Goal: Check status: Check status

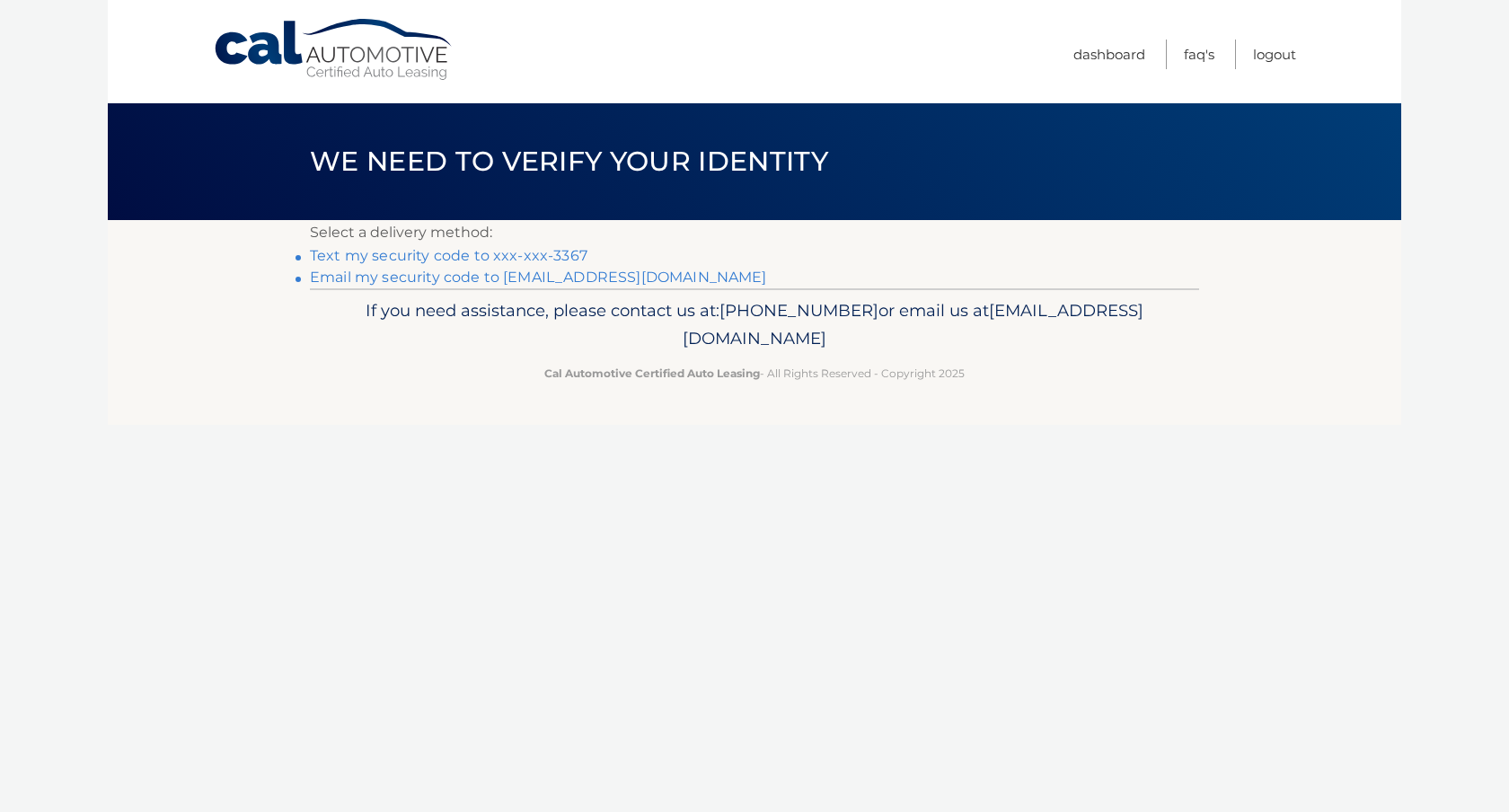
click at [572, 254] on link "Text my security code to xxx-xxx-3367" at bounding box center [449, 255] width 278 height 17
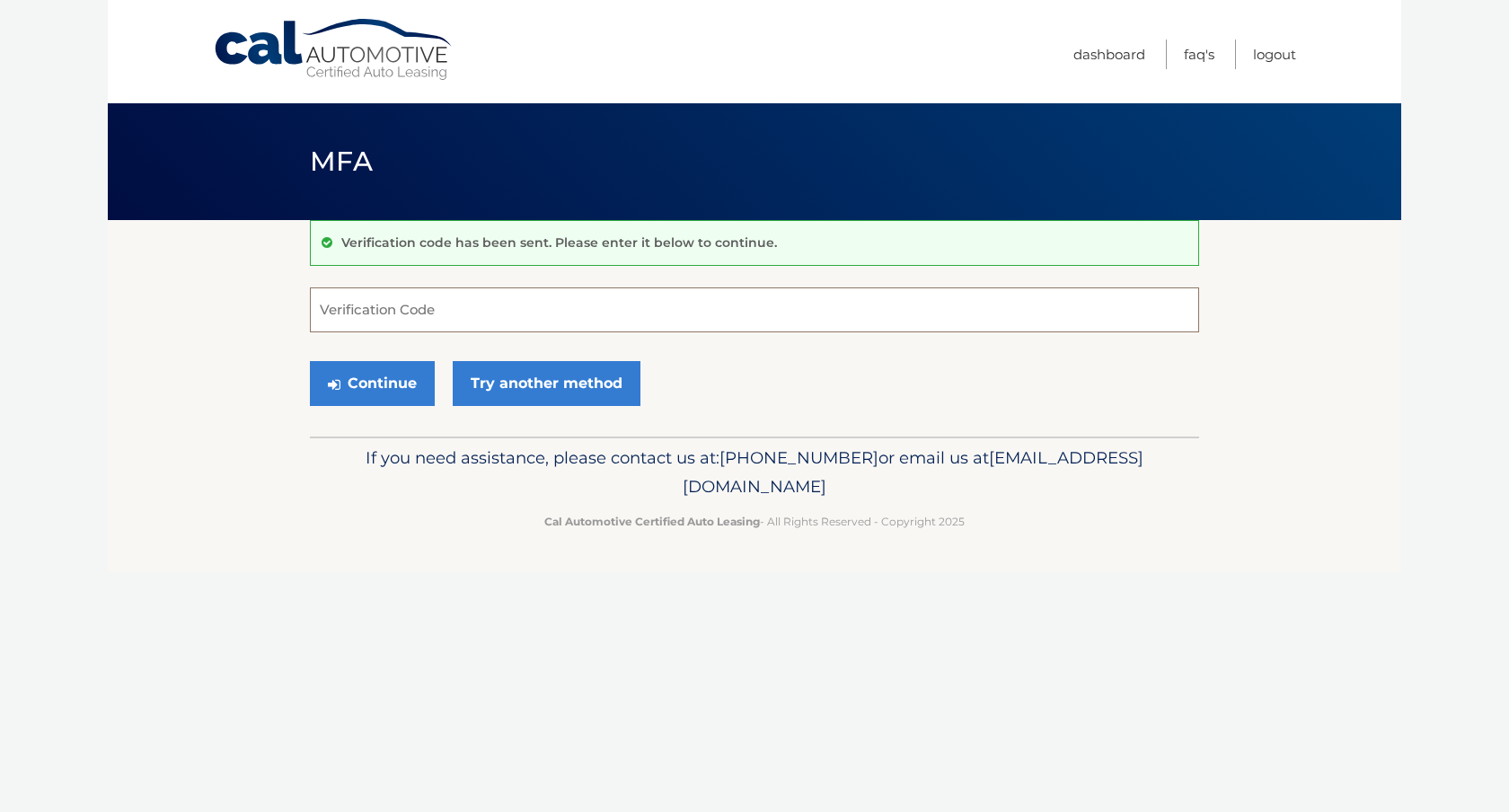
click at [532, 307] on input "Verification Code" at bounding box center [754, 310] width 889 height 45
type input "035591"
click at [408, 391] on button "Continue" at bounding box center [372, 384] width 125 height 45
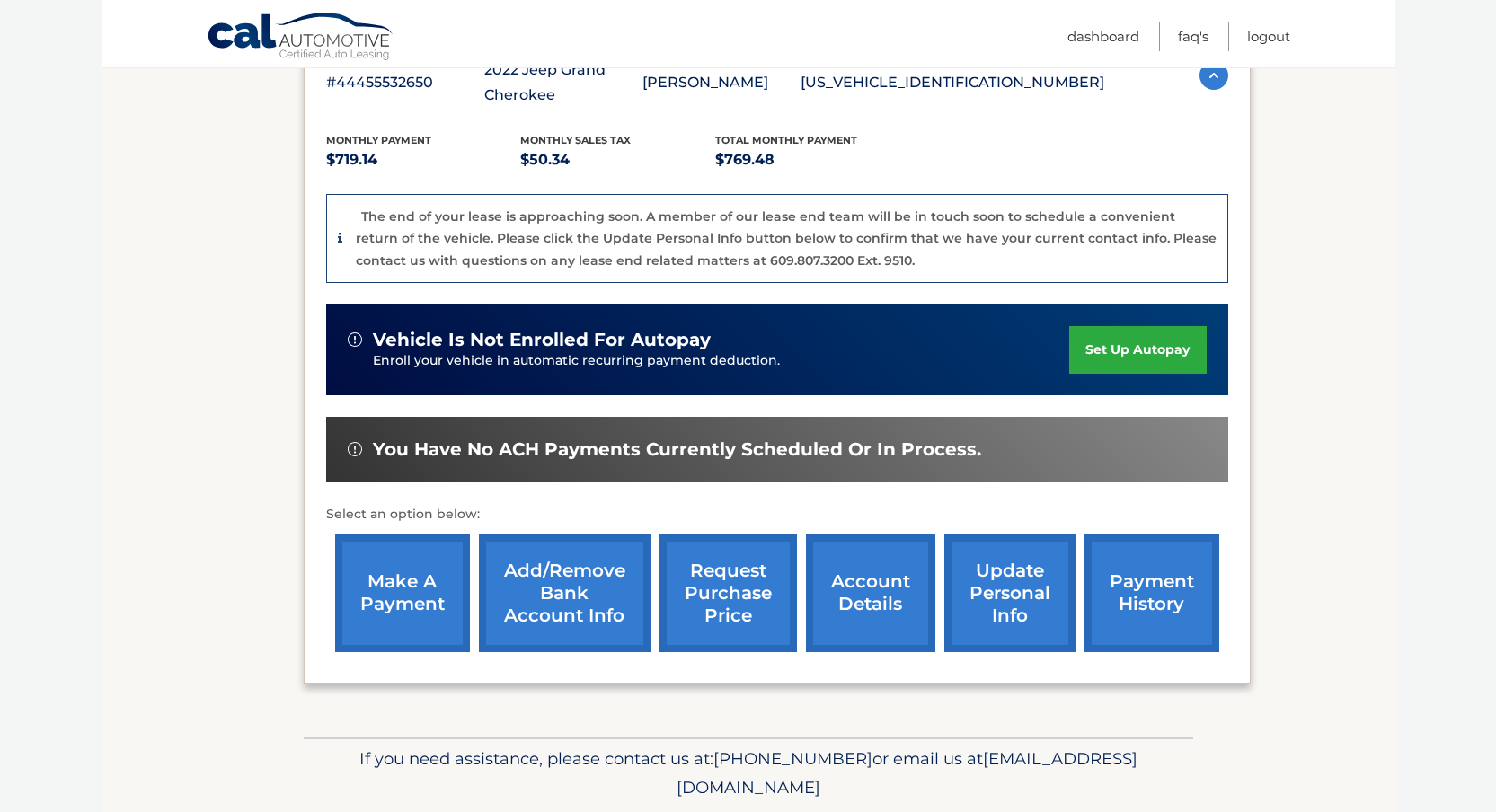
scroll to position [413, 0]
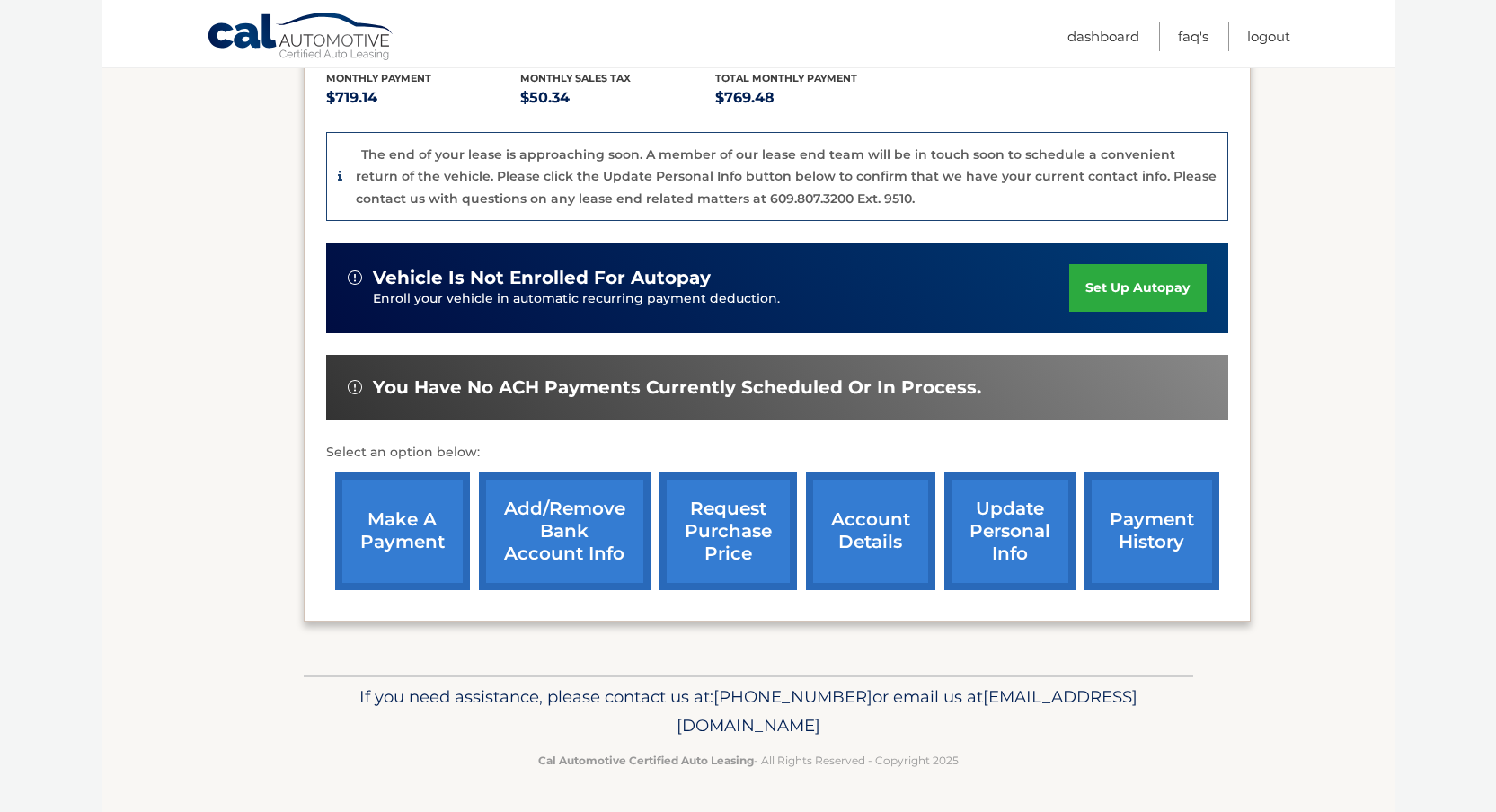
click at [852, 535] on link "account details" at bounding box center [871, 531] width 130 height 118
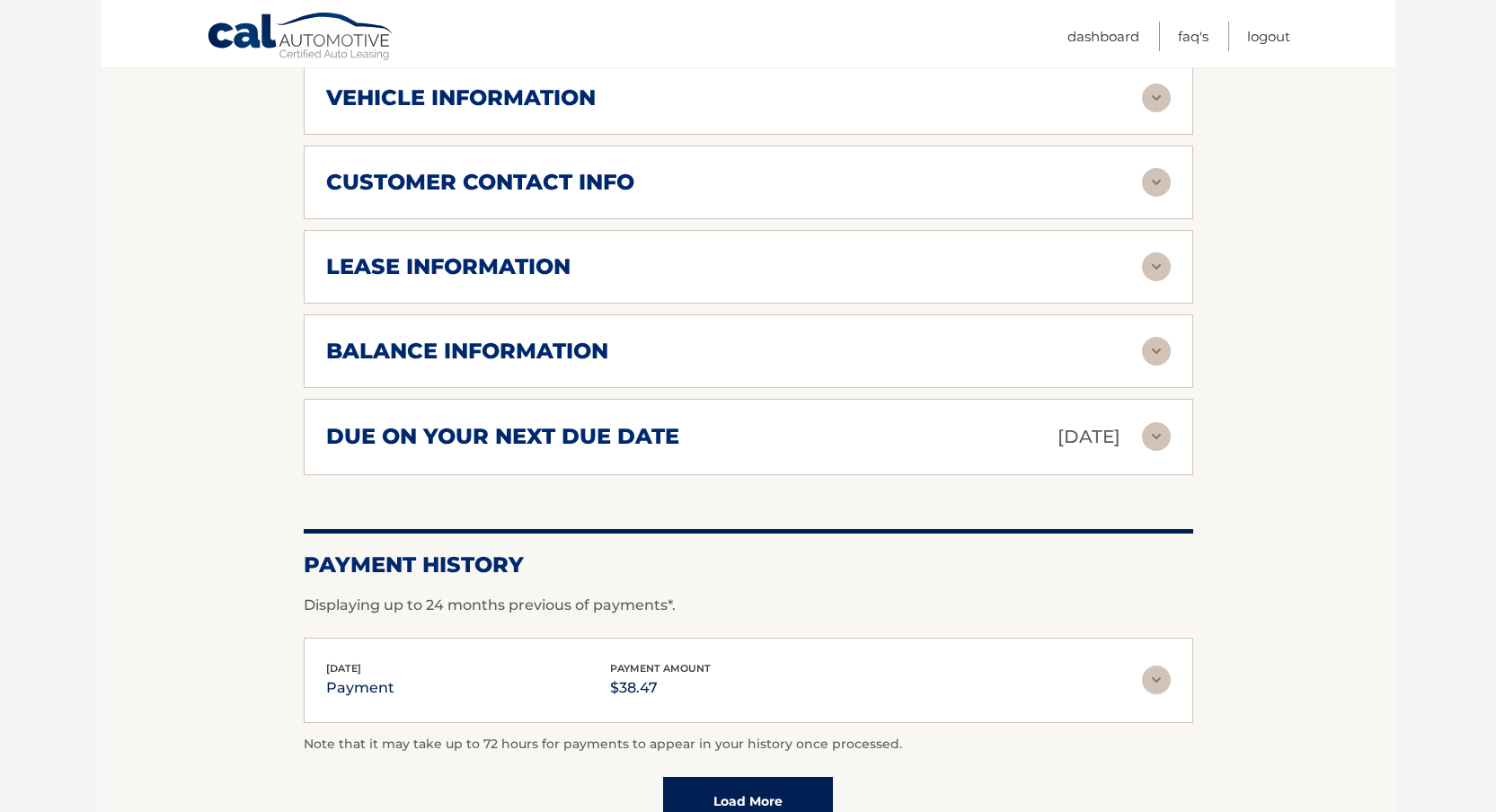
scroll to position [910, 0]
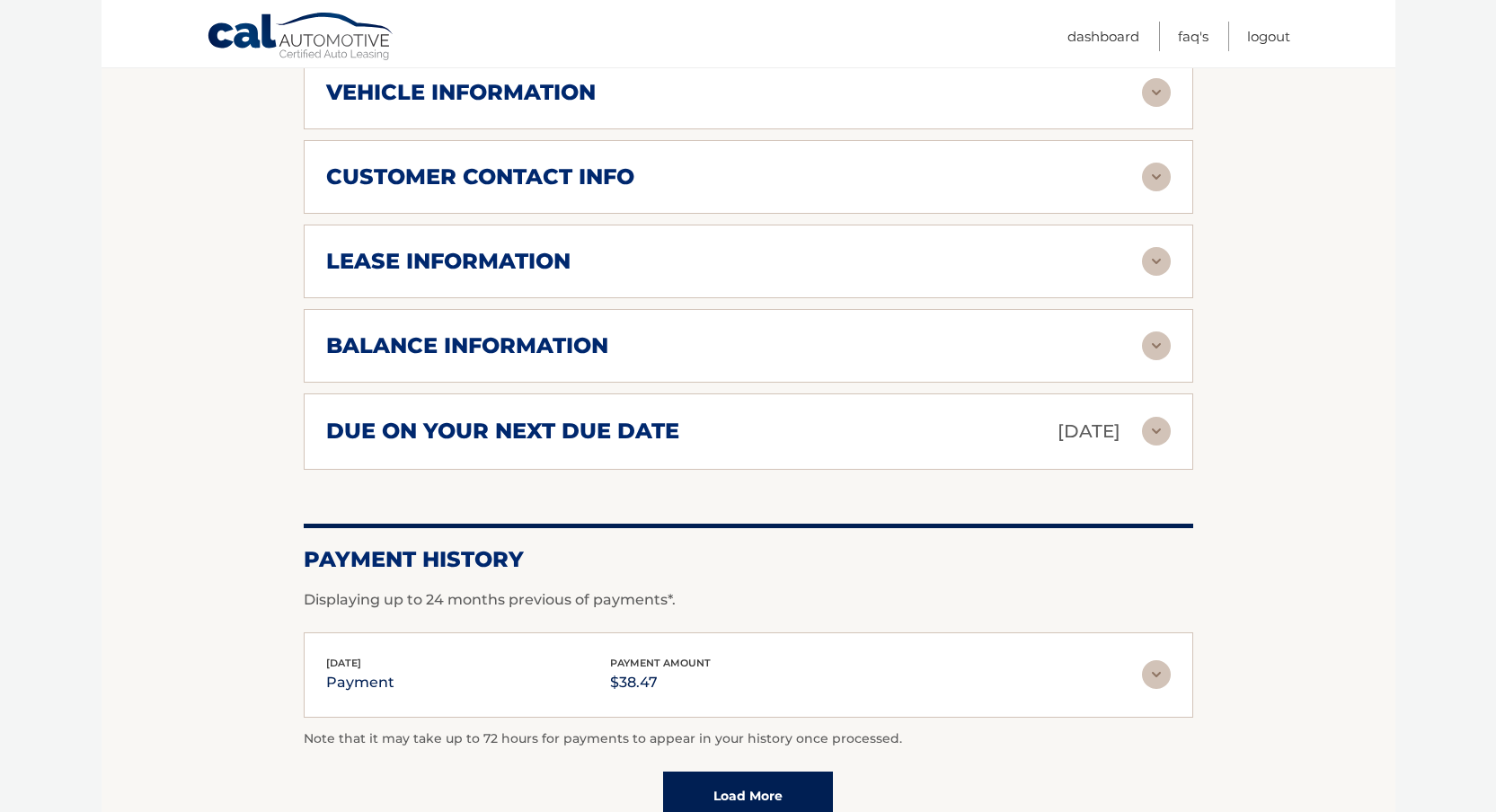
click at [1151, 677] on img at bounding box center [1156, 674] width 29 height 29
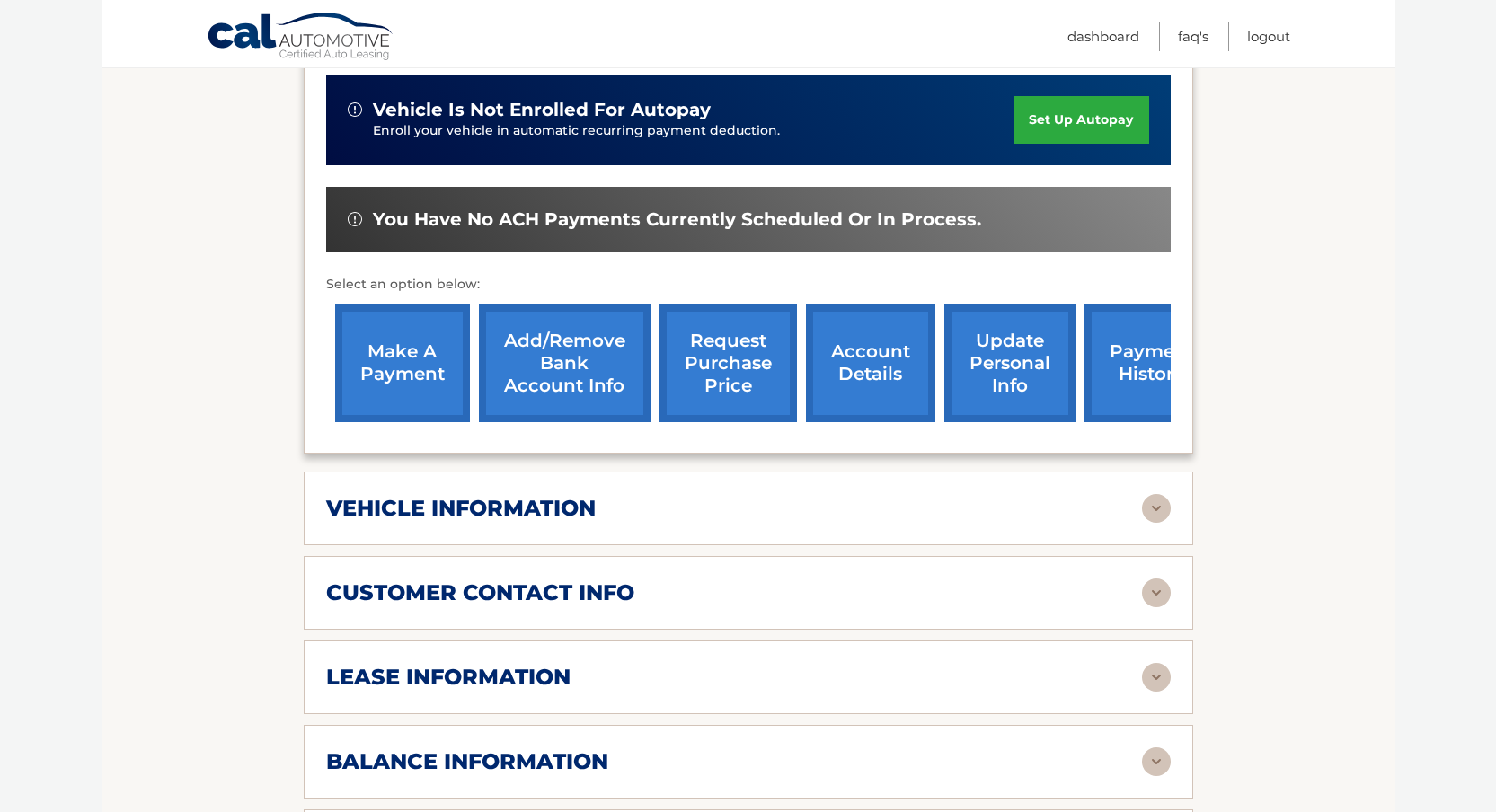
scroll to position [477, 0]
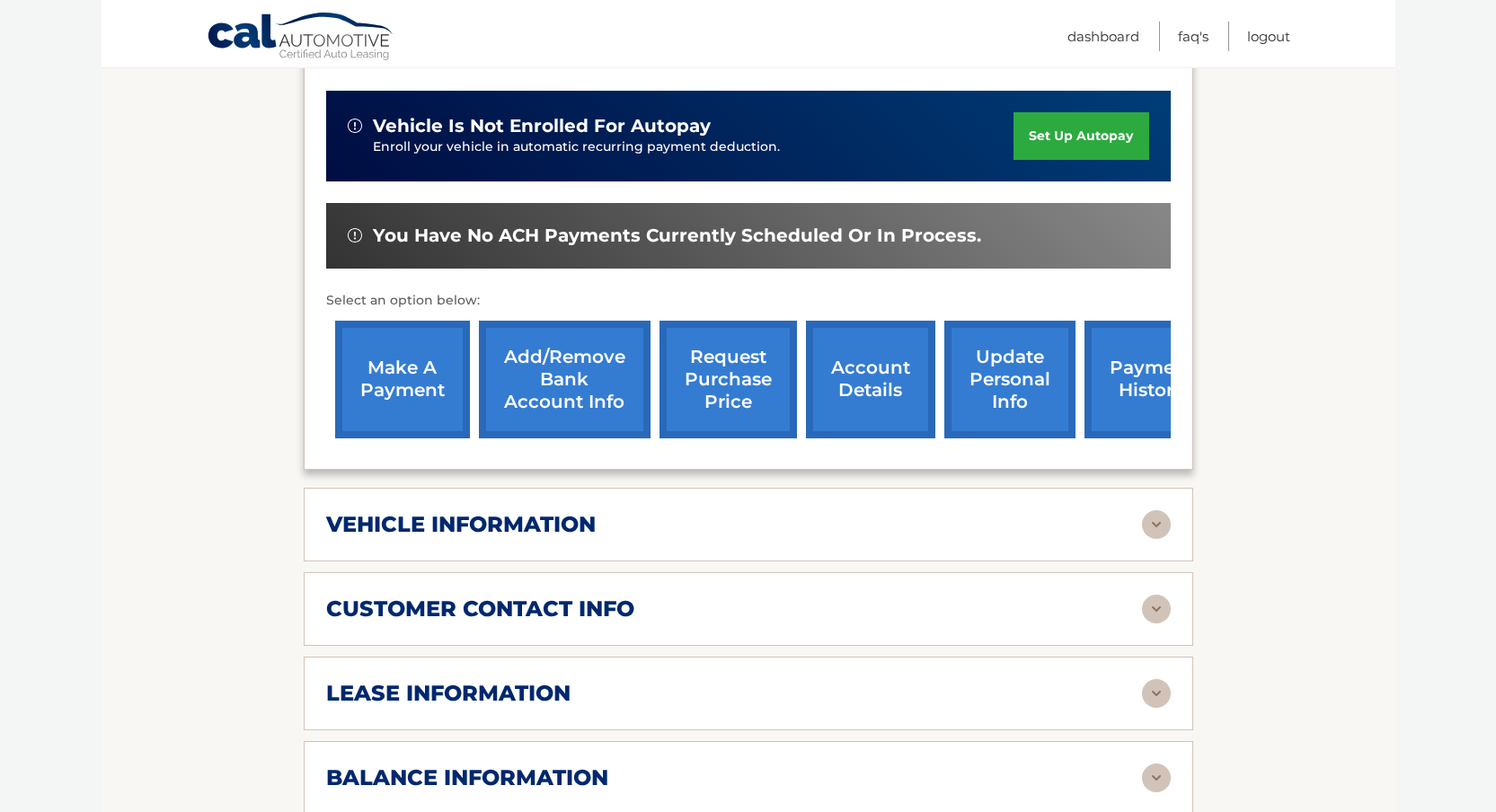
click at [1110, 363] on link "payment history" at bounding box center [1152, 379] width 135 height 118
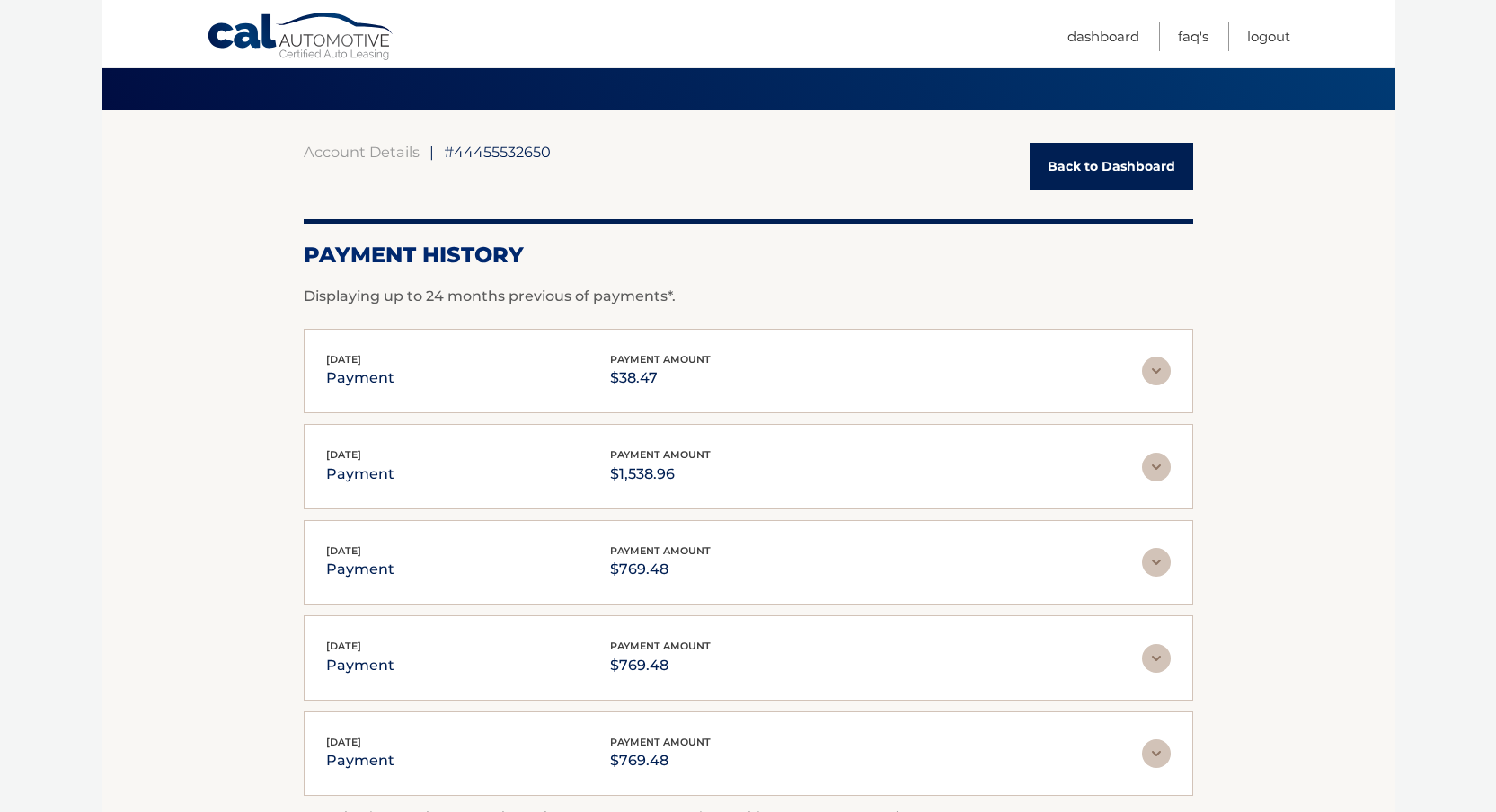
scroll to position [130, 0]
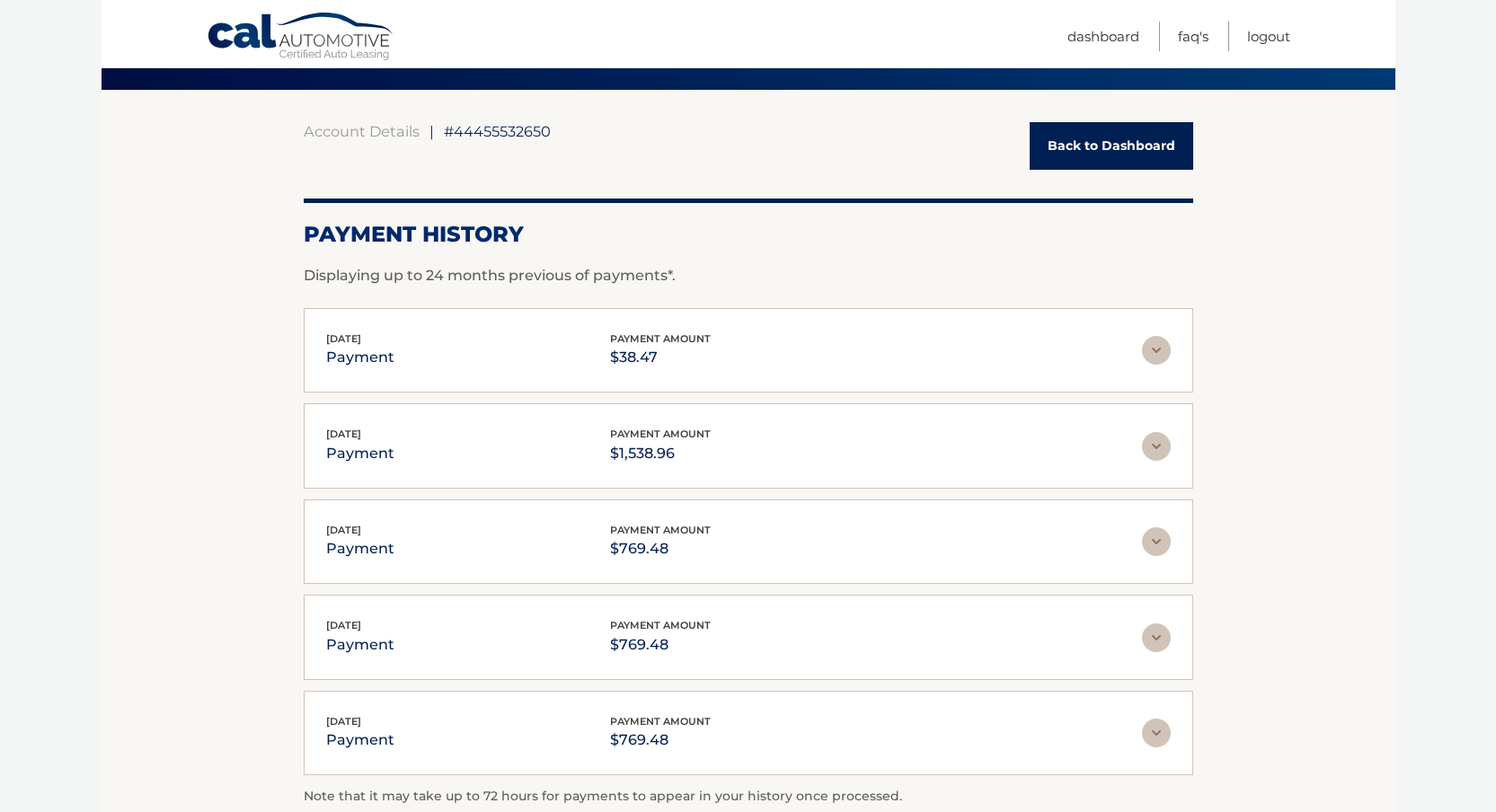
click at [1159, 354] on img at bounding box center [1156, 351] width 29 height 29
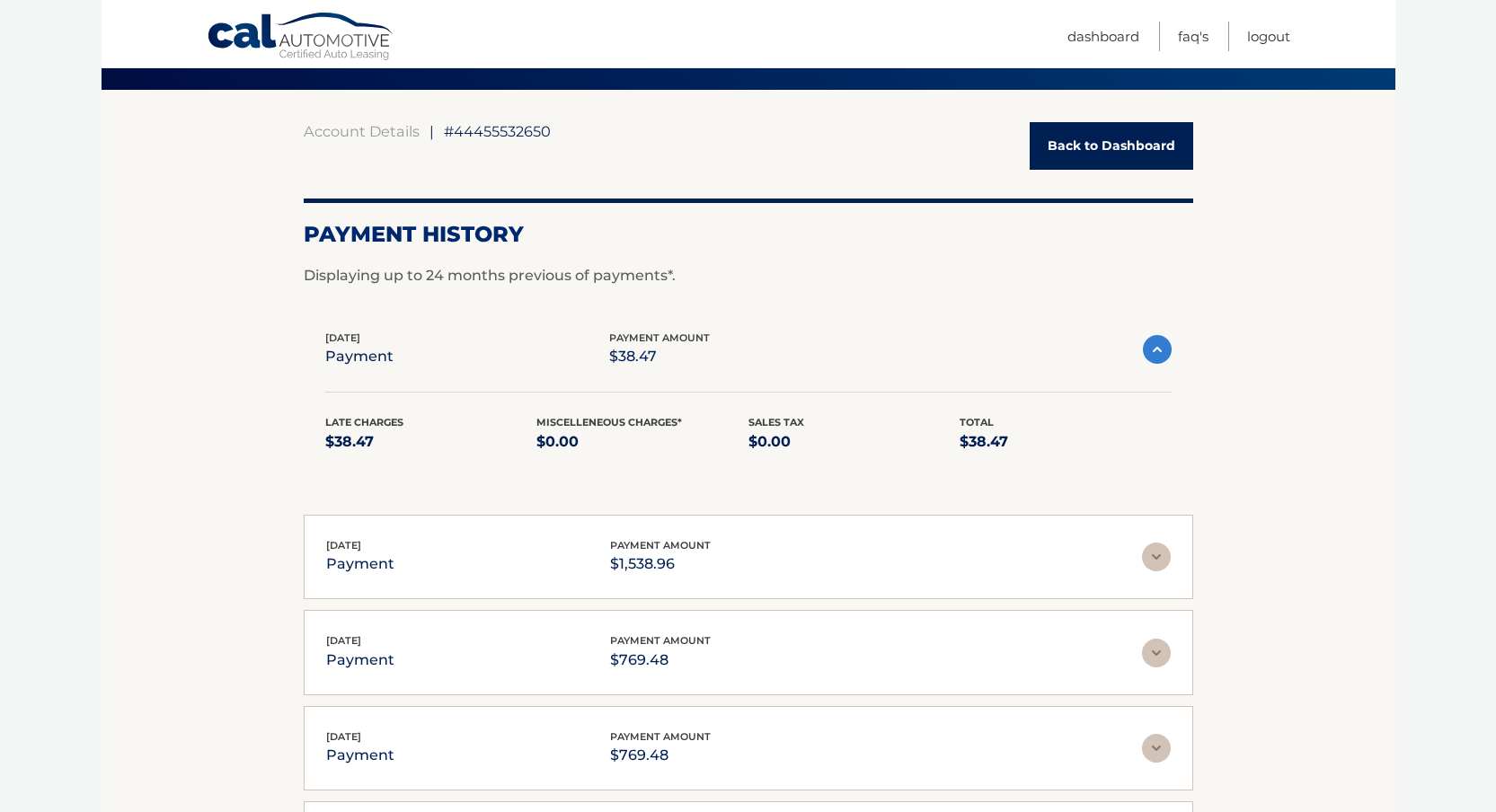
click at [1157, 562] on img at bounding box center [1156, 557] width 29 height 29
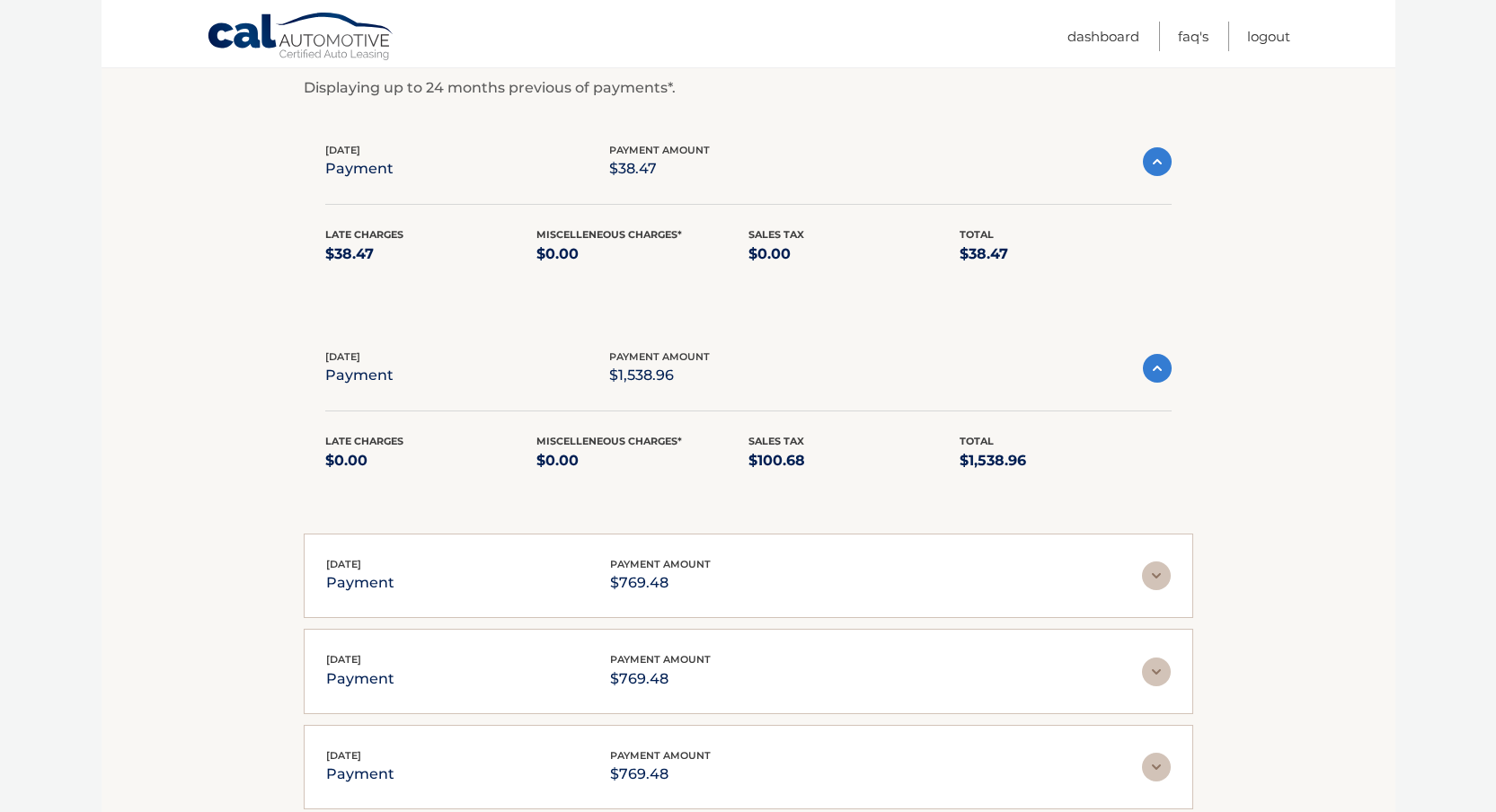
scroll to position [241, 0]
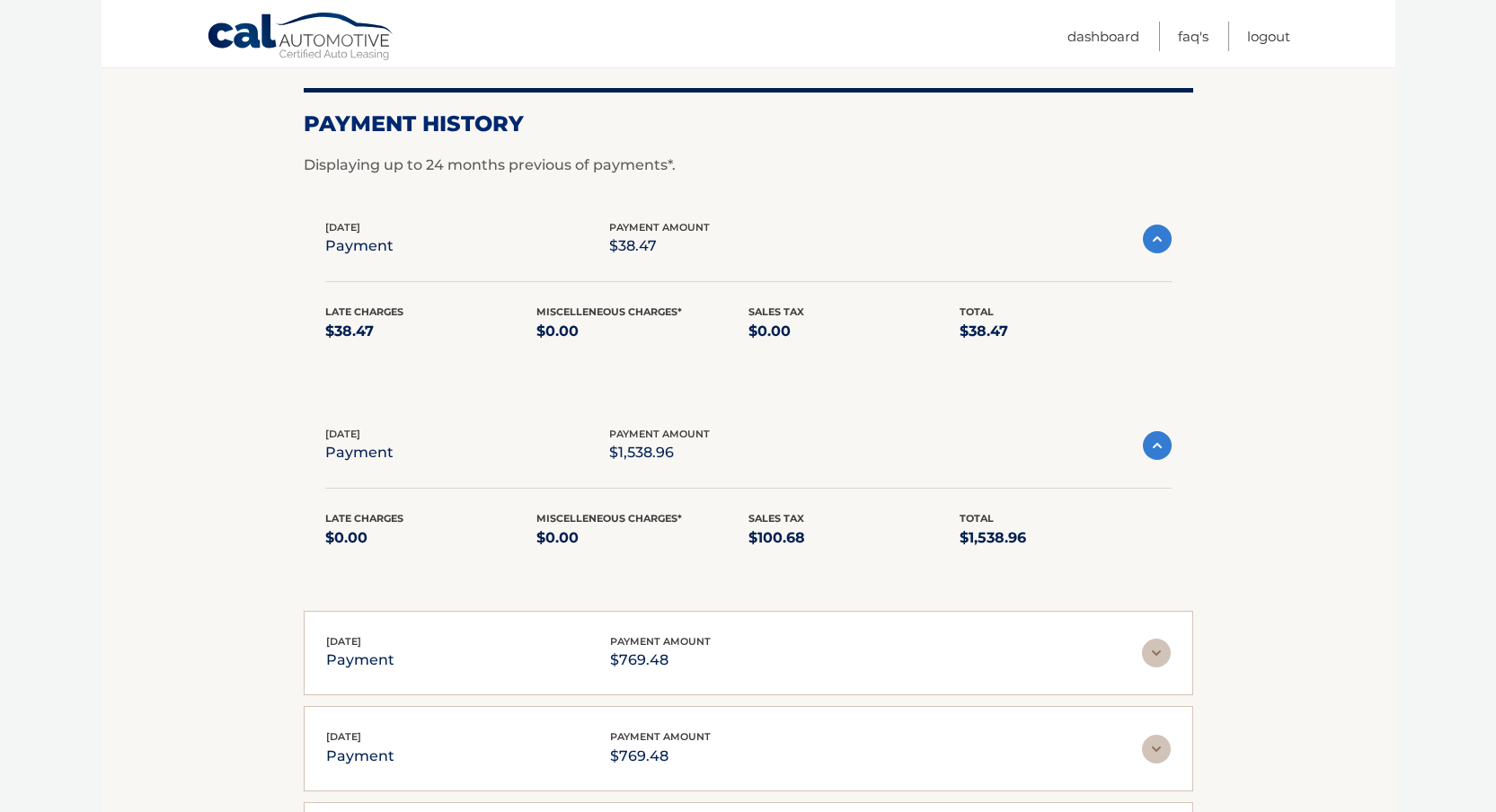
click at [1154, 240] on img at bounding box center [1157, 239] width 29 height 29
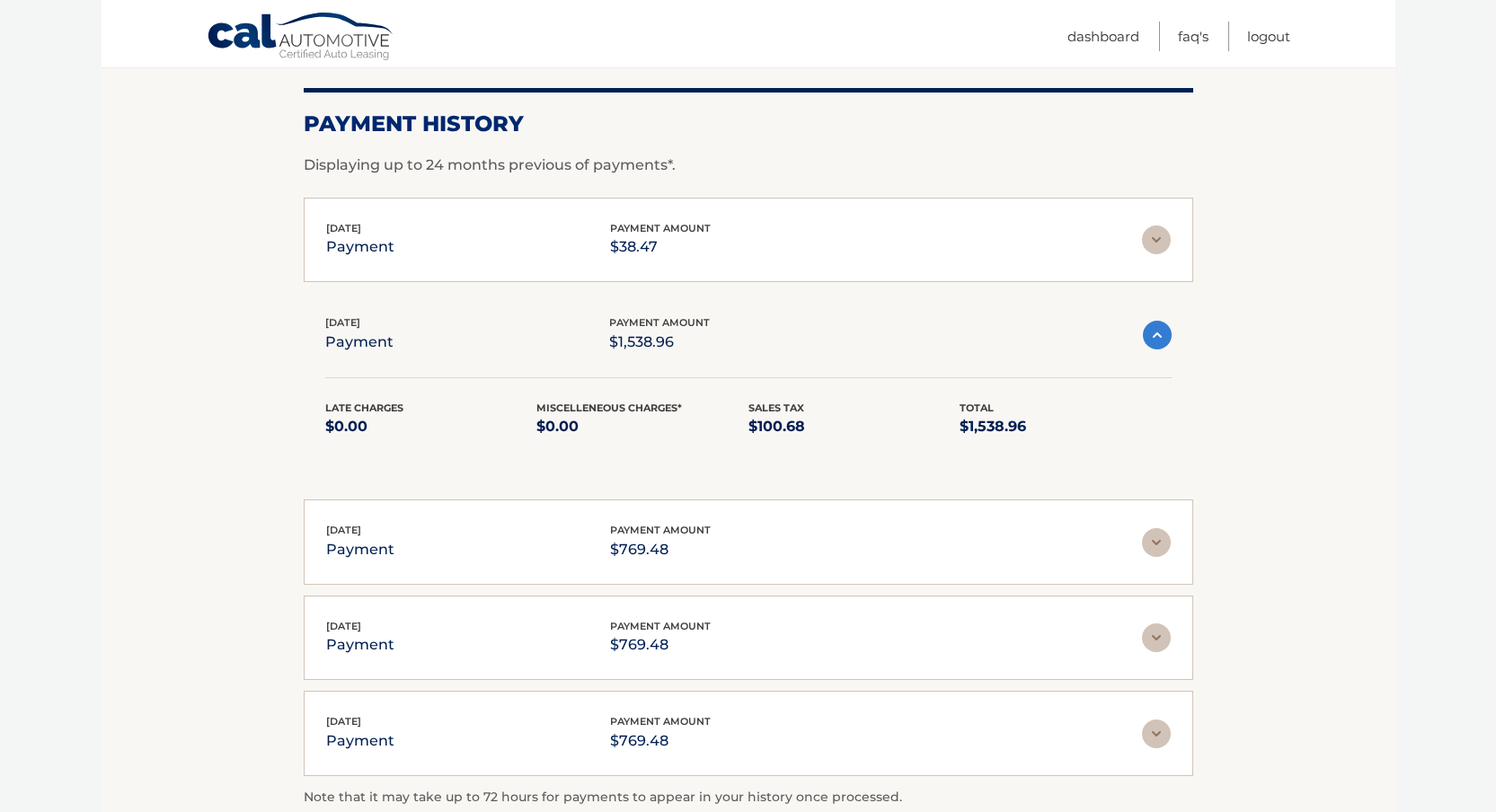
click at [1159, 349] on img at bounding box center [1157, 335] width 29 height 29
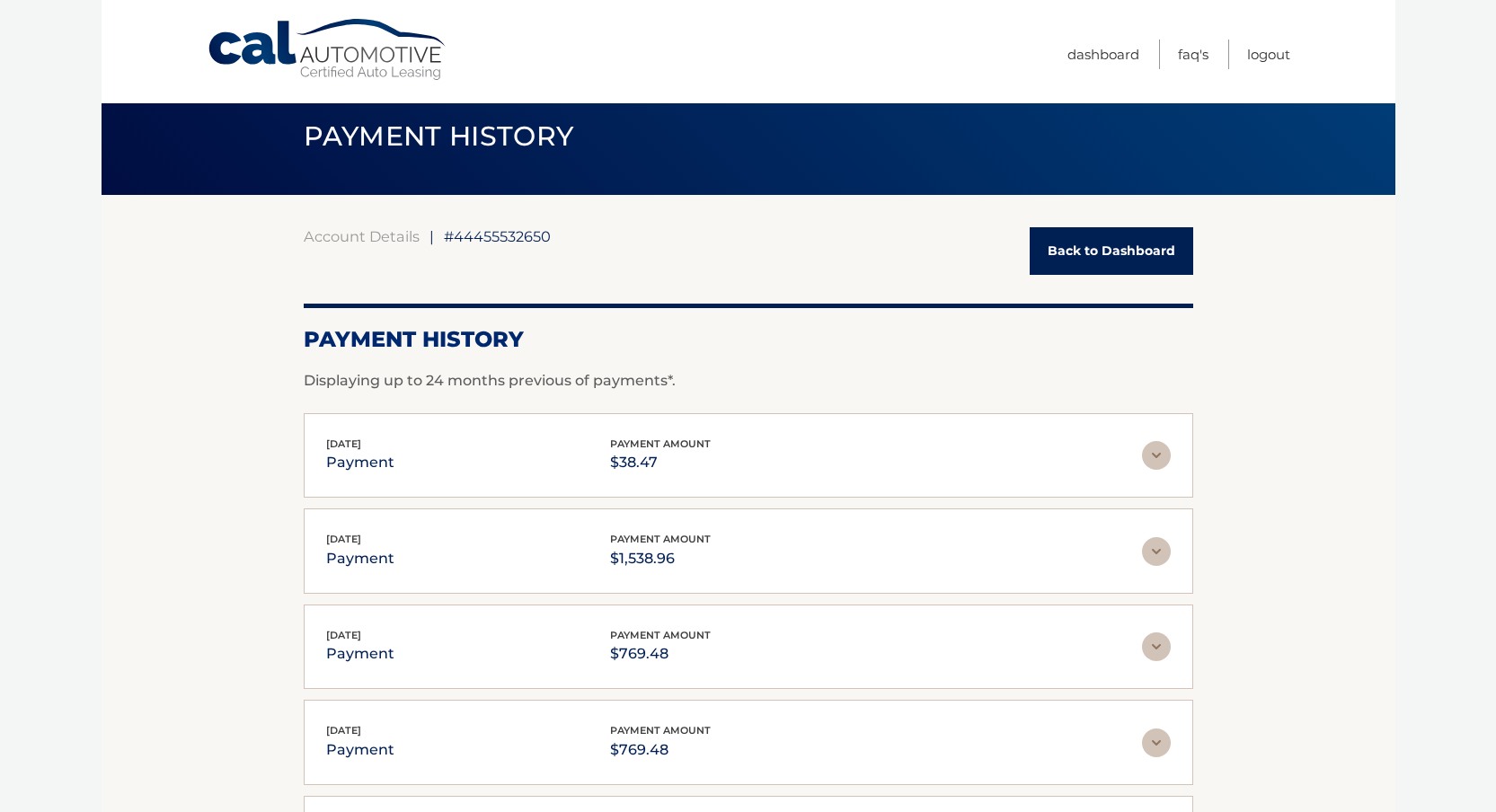
scroll to position [0, 0]
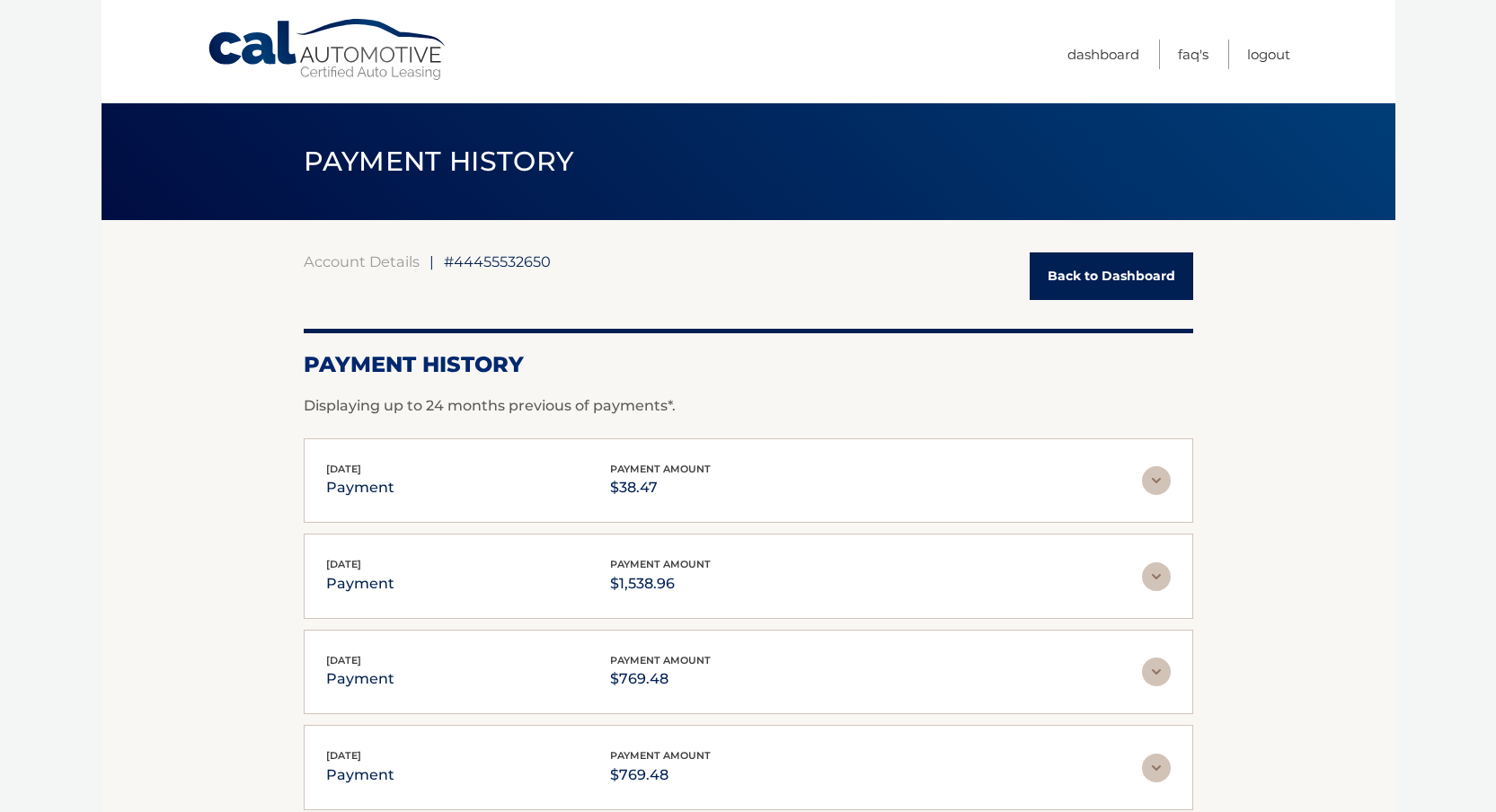
click at [1088, 282] on link "Back to Dashboard" at bounding box center [1112, 276] width 164 height 48
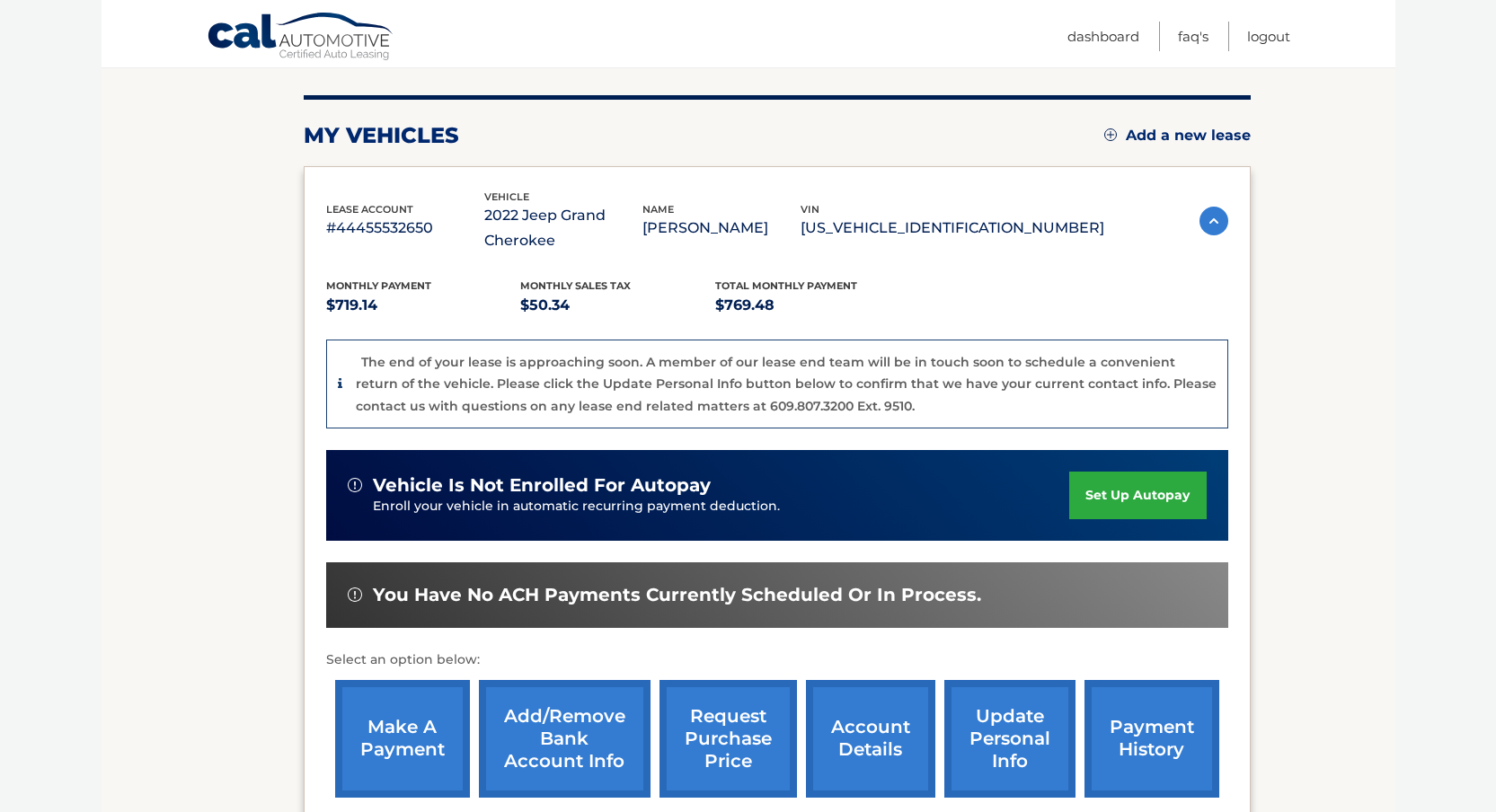
scroll to position [254, 0]
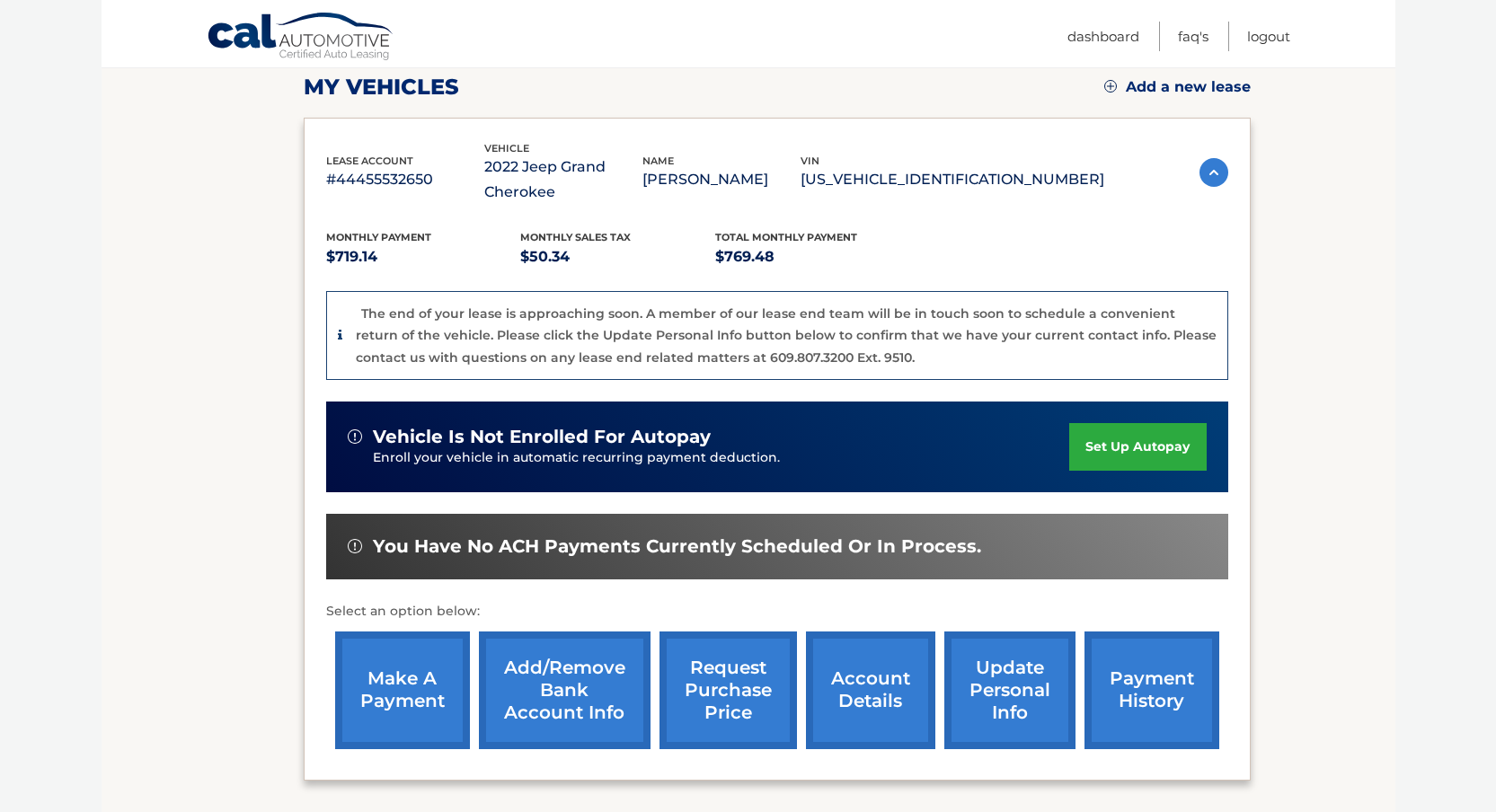
click at [859, 709] on link "account details" at bounding box center [871, 690] width 130 height 118
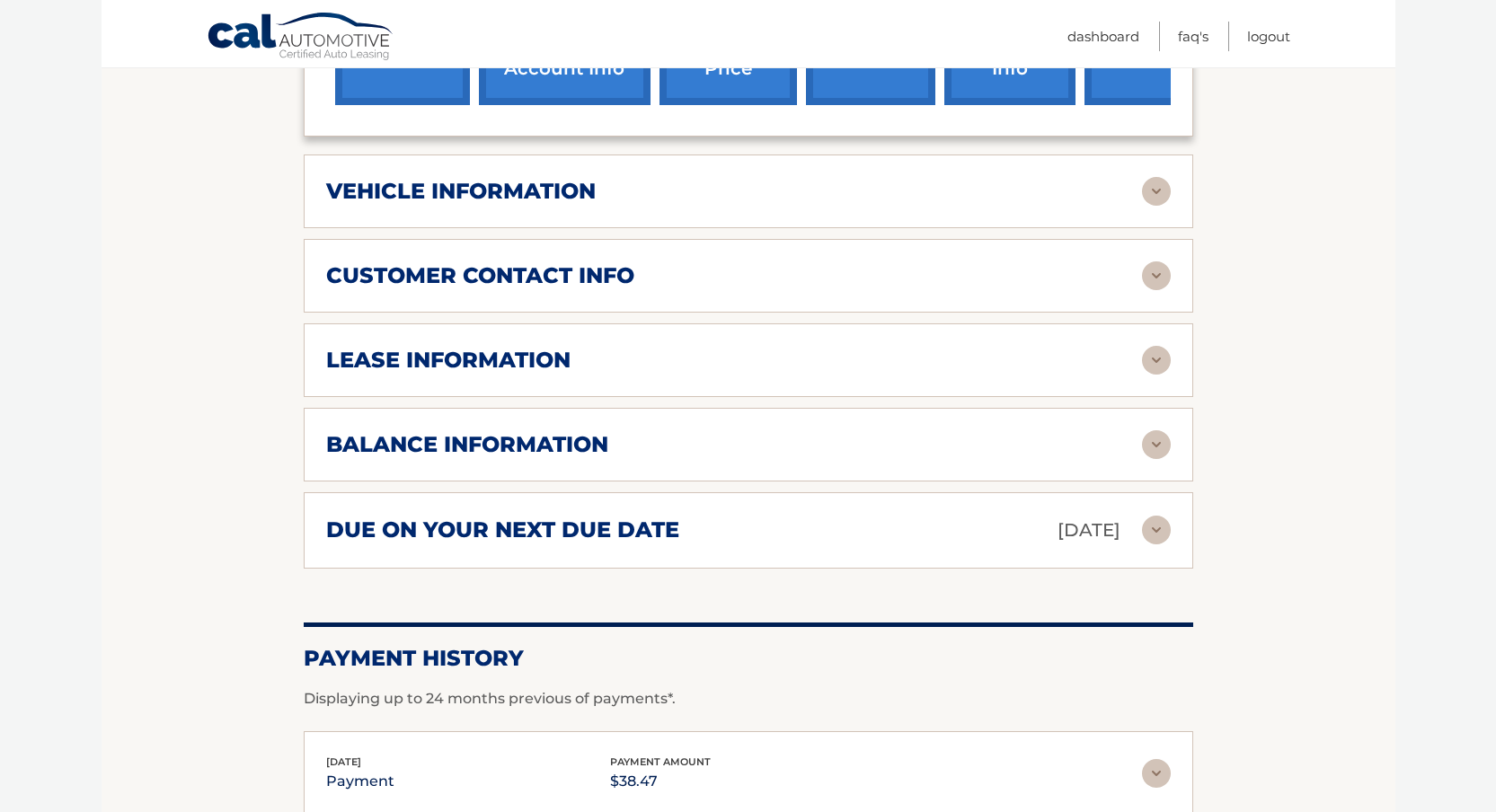
scroll to position [816, 0]
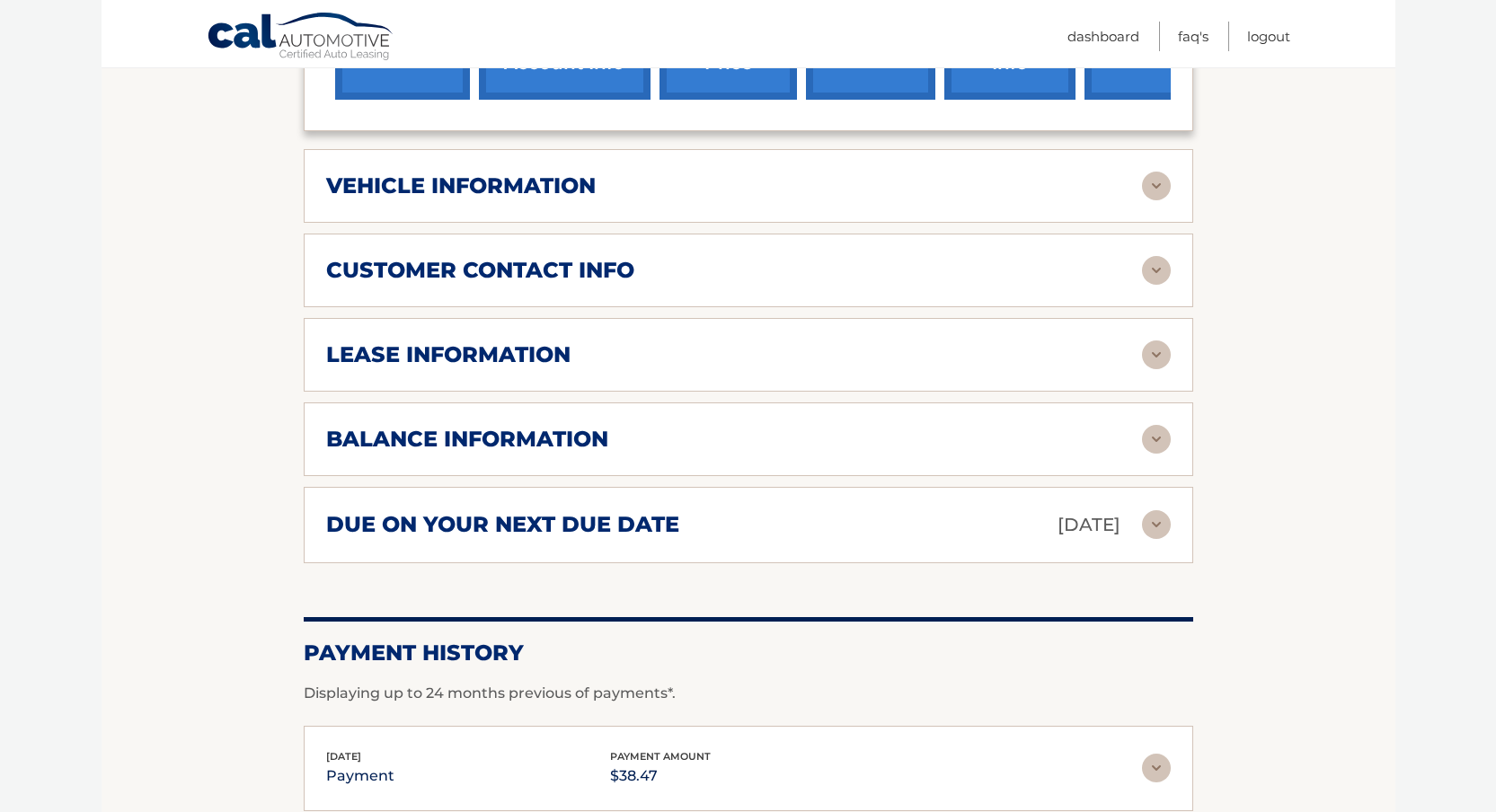
click at [1150, 437] on img at bounding box center [1156, 439] width 29 height 29
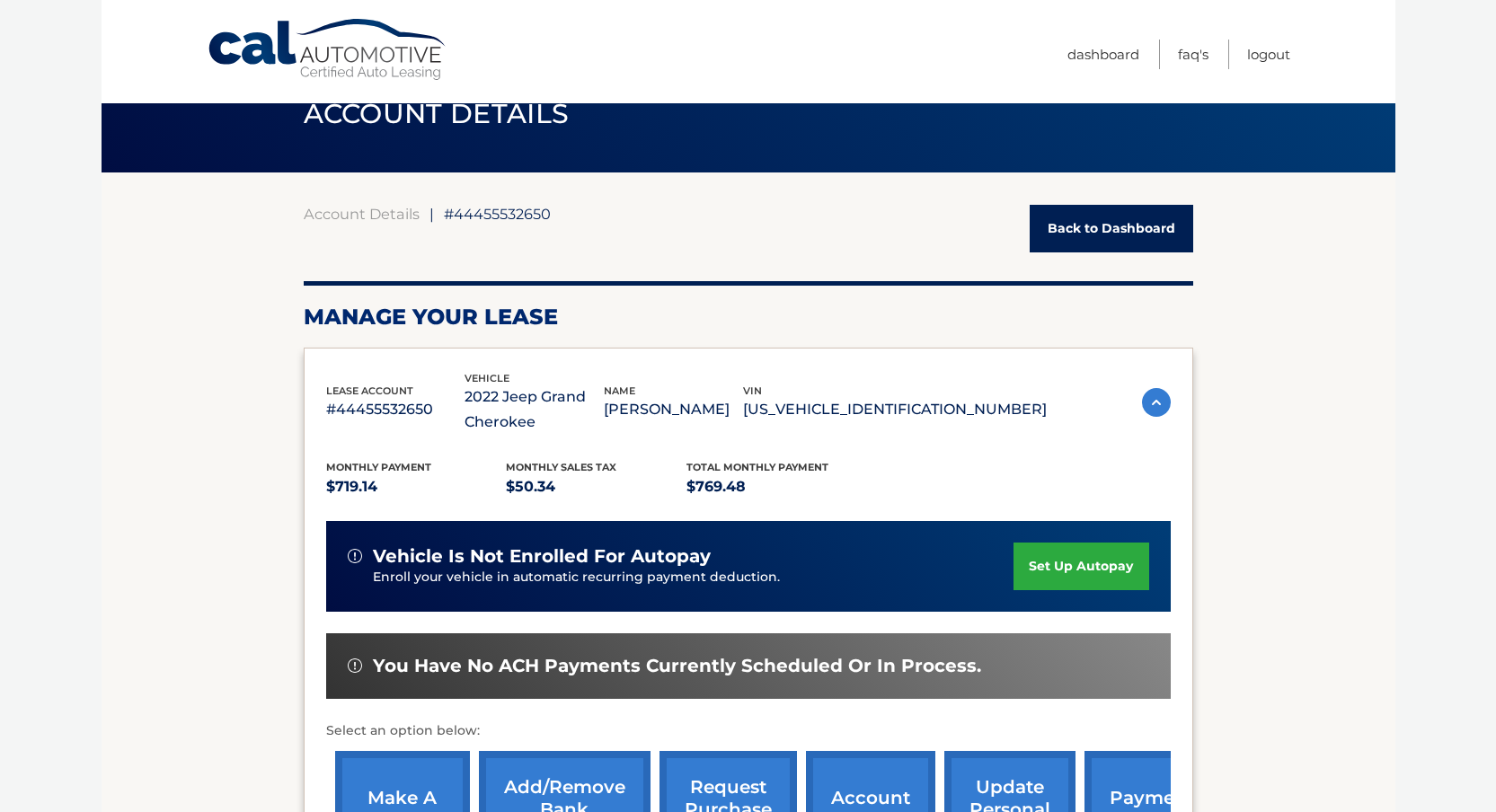
scroll to position [0, 0]
